Goal: Use online tool/utility: Utilize a website feature to perform a specific function

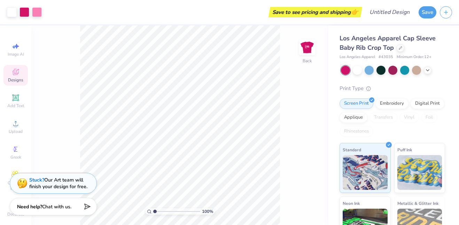
click at [13, 76] on icon at bounding box center [15, 72] width 8 height 8
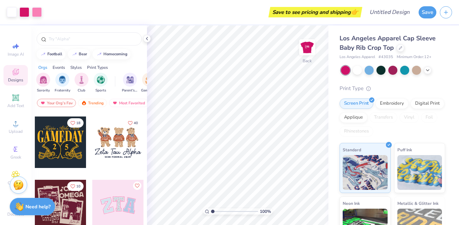
scroll to position [60, 0]
click at [76, 138] on div at bounding box center [61, 143] width 52 height 52
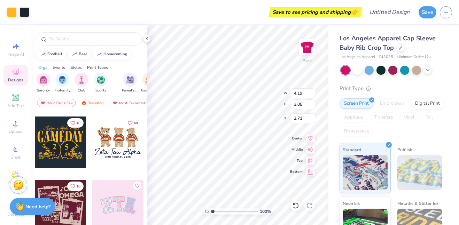
type input "4.19"
type input "3.05"
type input "2.71"
type input "0.50"
